Goal: Navigation & Orientation: Go to known website

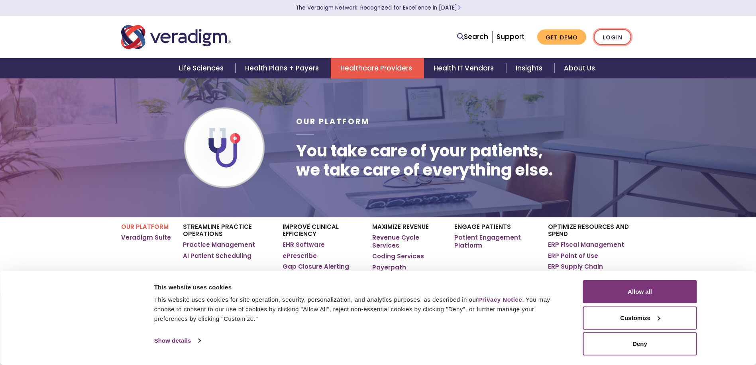
click at [601, 35] on link "Login" at bounding box center [612, 37] width 37 height 16
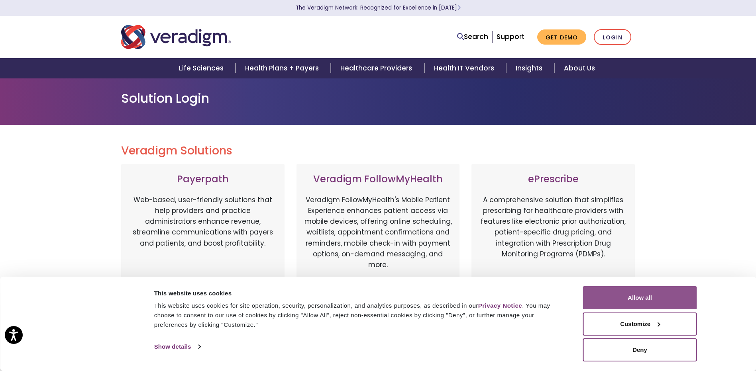
click at [655, 290] on button "Allow all" at bounding box center [640, 297] width 114 height 23
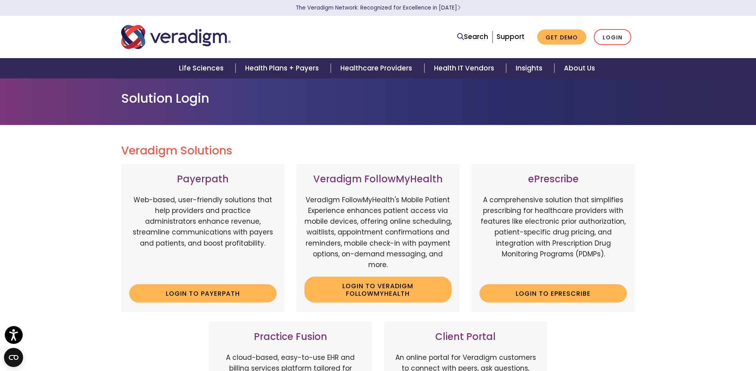
click at [595, 45] on li "Login" at bounding box center [612, 37] width 37 height 16
click at [613, 37] on link "Login" at bounding box center [612, 37] width 37 height 16
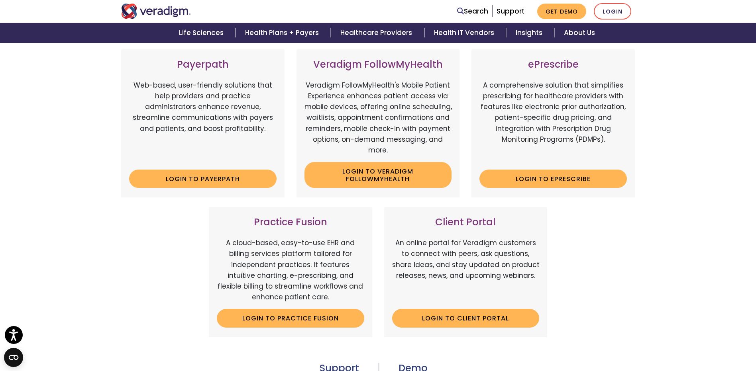
scroll to position [120, 0]
